Goal: Task Accomplishment & Management: Use online tool/utility

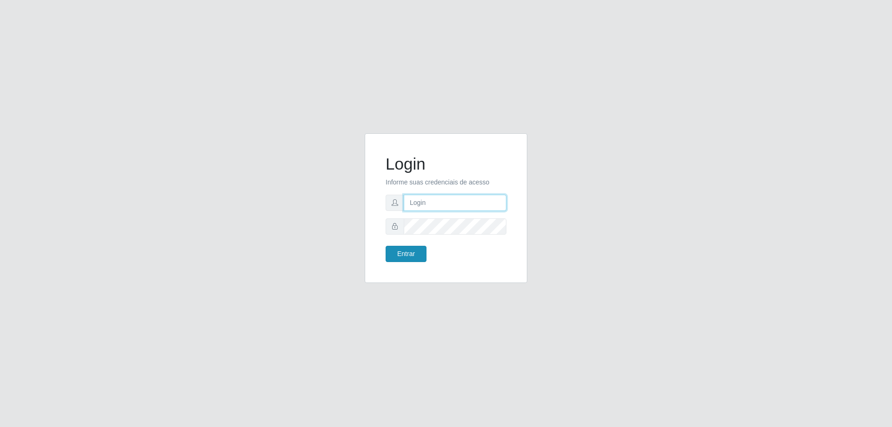
type input "[EMAIL_ADDRESS][DOMAIN_NAME]"
click at [411, 252] on button "Entrar" at bounding box center [405, 254] width 41 height 16
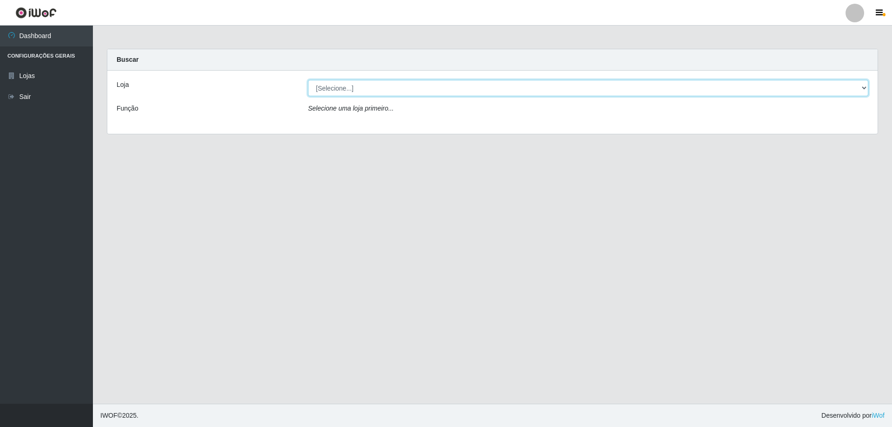
click at [863, 87] on select "[Selecione...] SuperShow Bis - [GEOGRAPHIC_DATA]" at bounding box center [588, 88] width 560 height 16
select select "59"
click at [308, 80] on select "[Selecione...] SuperShow Bis - [GEOGRAPHIC_DATA]" at bounding box center [588, 88] width 560 height 16
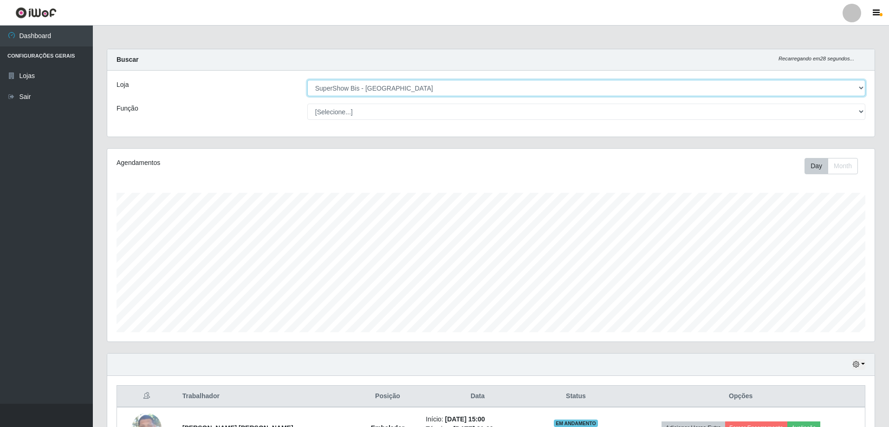
scroll to position [107, 0]
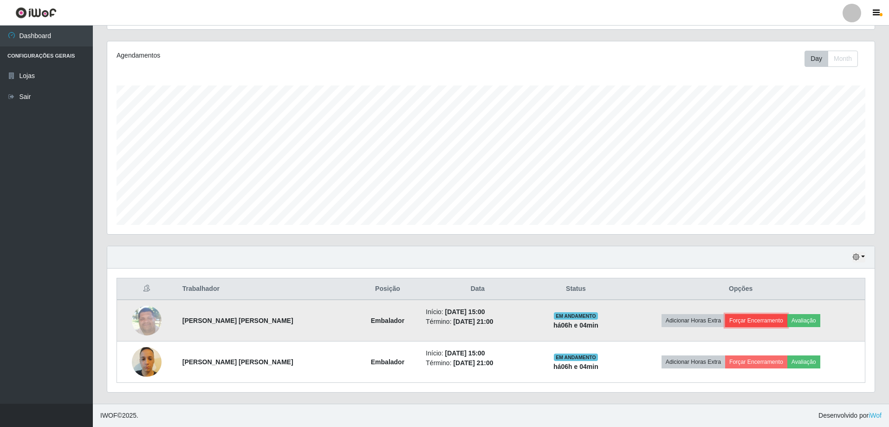
click at [745, 325] on button "Forçar Encerramento" at bounding box center [756, 320] width 62 height 13
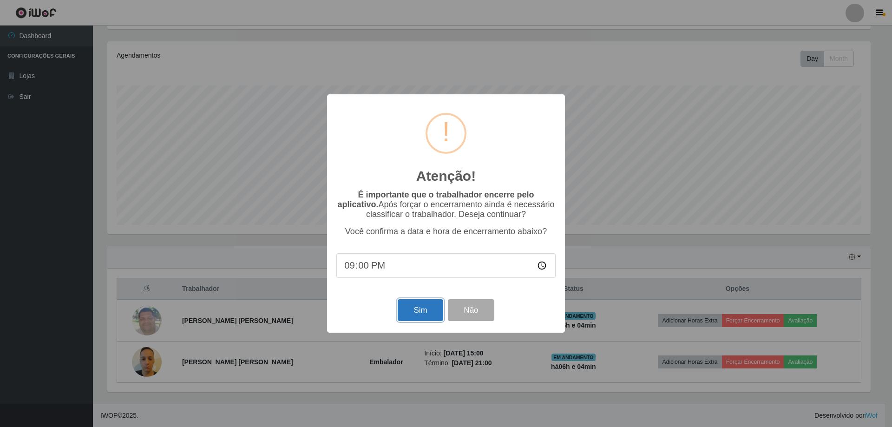
click at [411, 308] on button "Sim" at bounding box center [419, 310] width 45 height 22
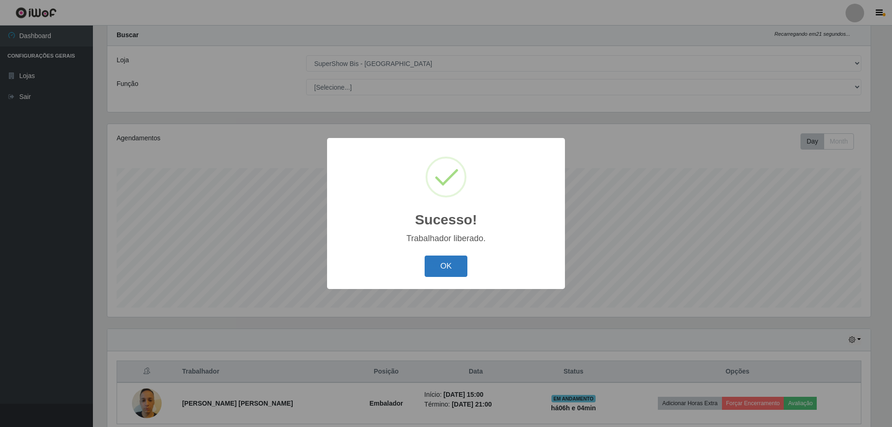
click at [436, 268] on button "OK" at bounding box center [445, 266] width 43 height 22
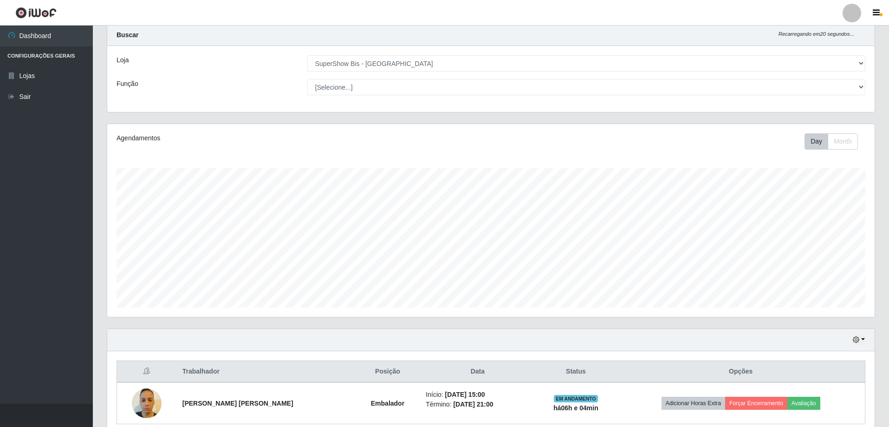
scroll to position [66, 0]
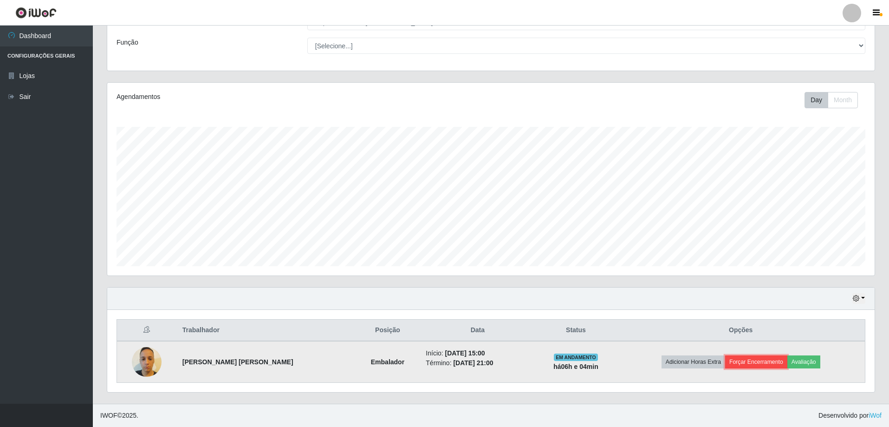
click at [752, 356] on button "Forçar Encerramento" at bounding box center [756, 361] width 62 height 13
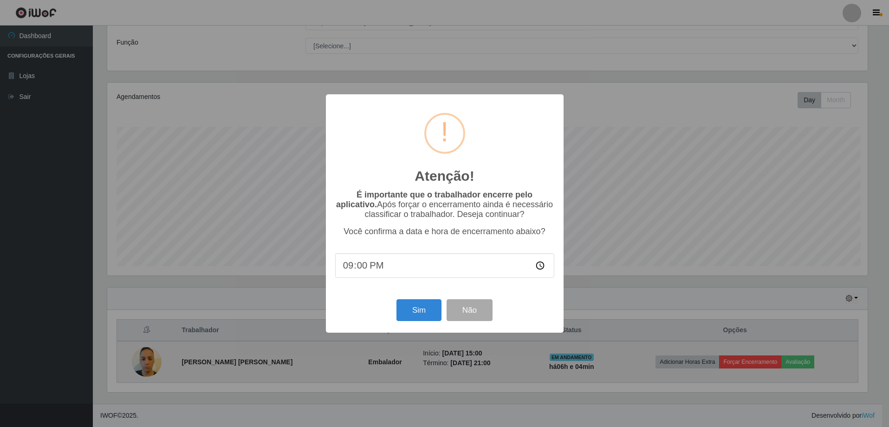
scroll to position [193, 763]
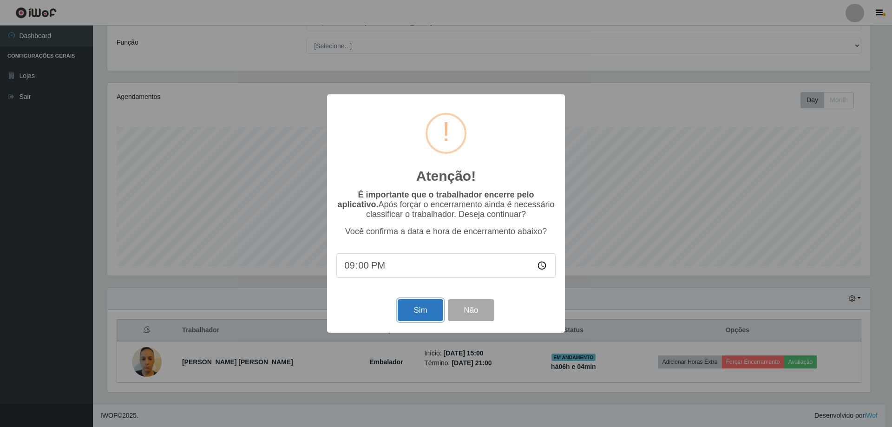
click at [421, 308] on button "Sim" at bounding box center [419, 310] width 45 height 22
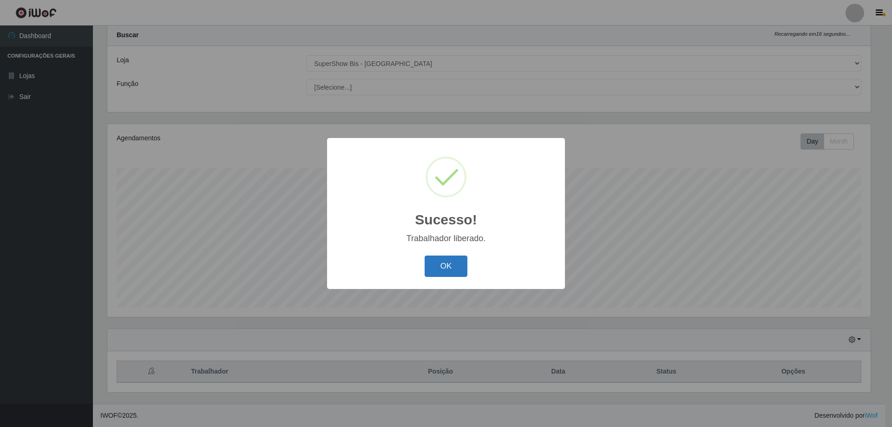
click at [439, 265] on button "OK" at bounding box center [445, 266] width 43 height 22
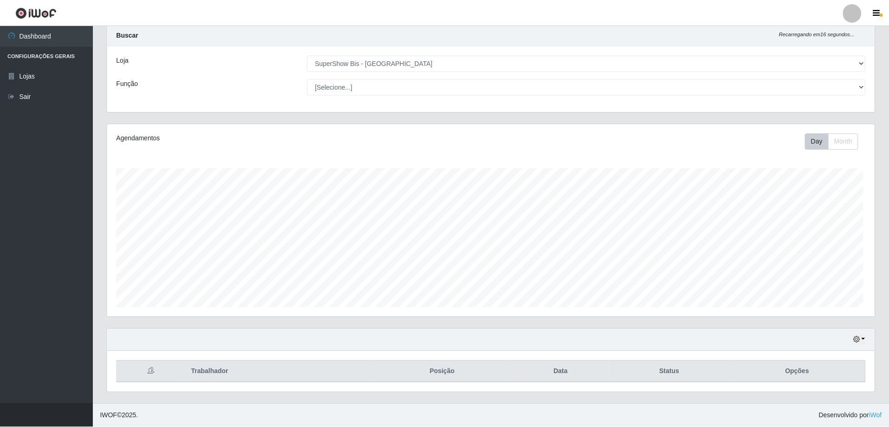
scroll to position [193, 768]
